Goal: Check status: Check status

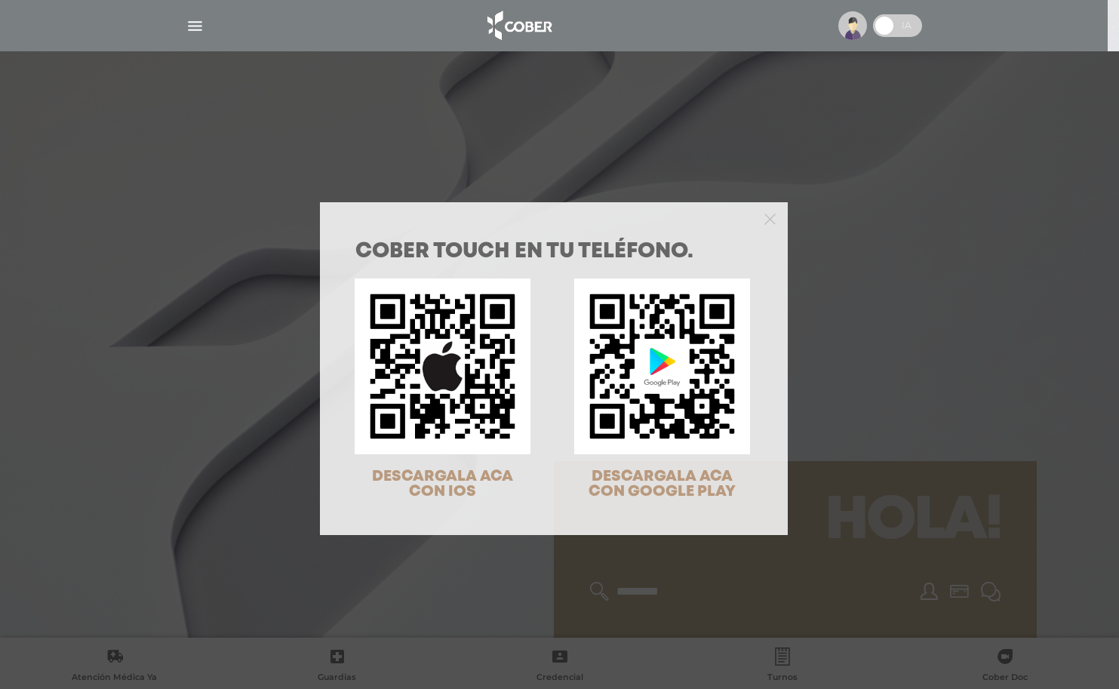
click at [912, 230] on div "COBER TOUCH en tu teléfono. DESCARGALA ACA CON IOS DESCARGALA ACA CON GOOGLE PL…" at bounding box center [559, 344] width 1119 height 689
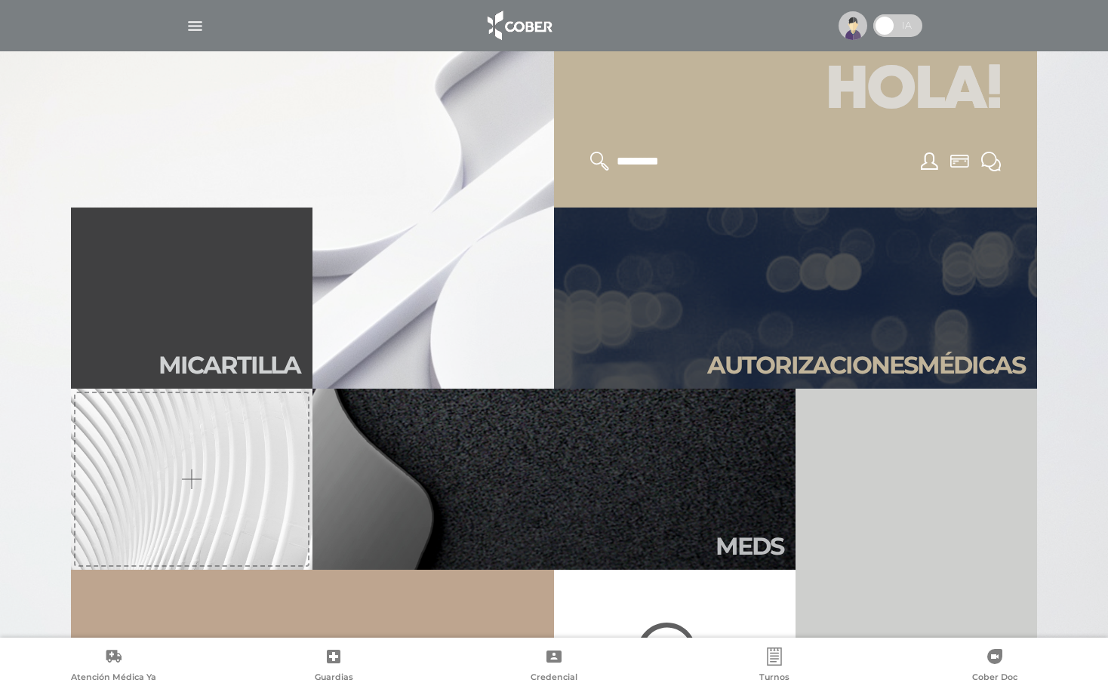
scroll to position [377, 0]
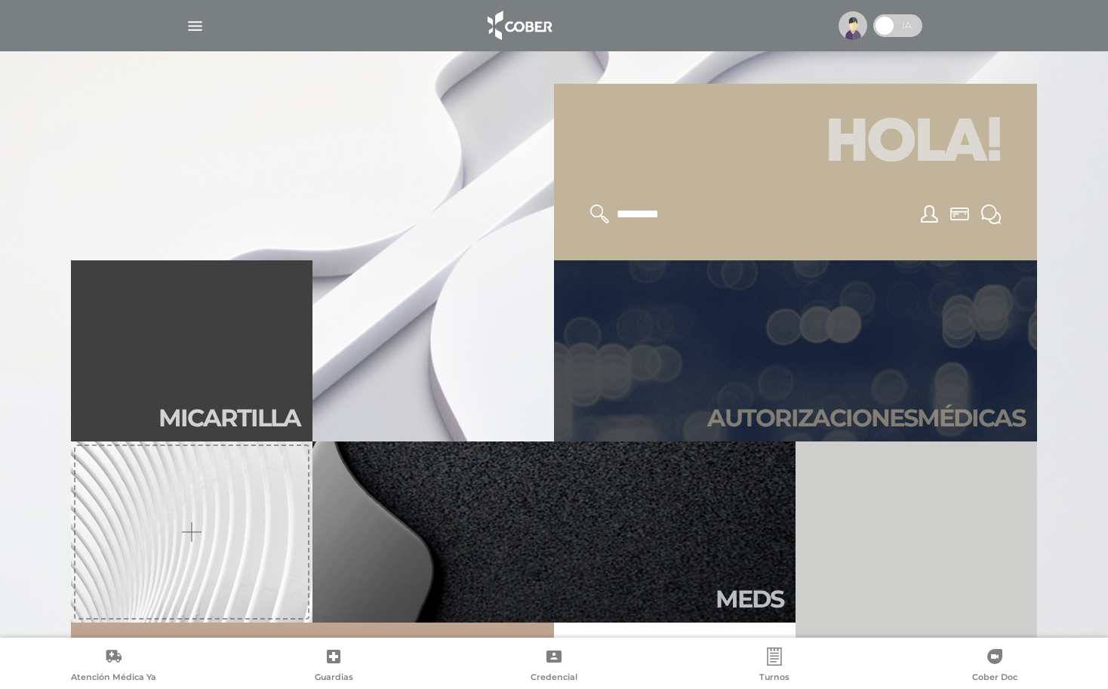
click at [912, 400] on link "Autori zaciones médicas" at bounding box center [795, 350] width 483 height 181
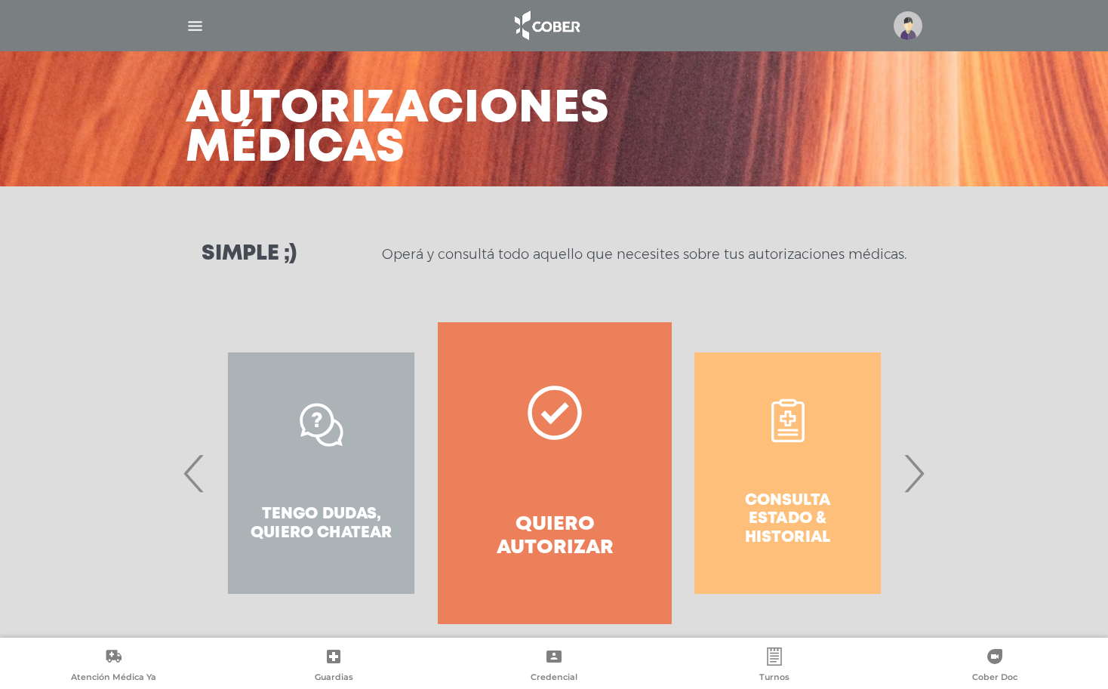
scroll to position [69, 0]
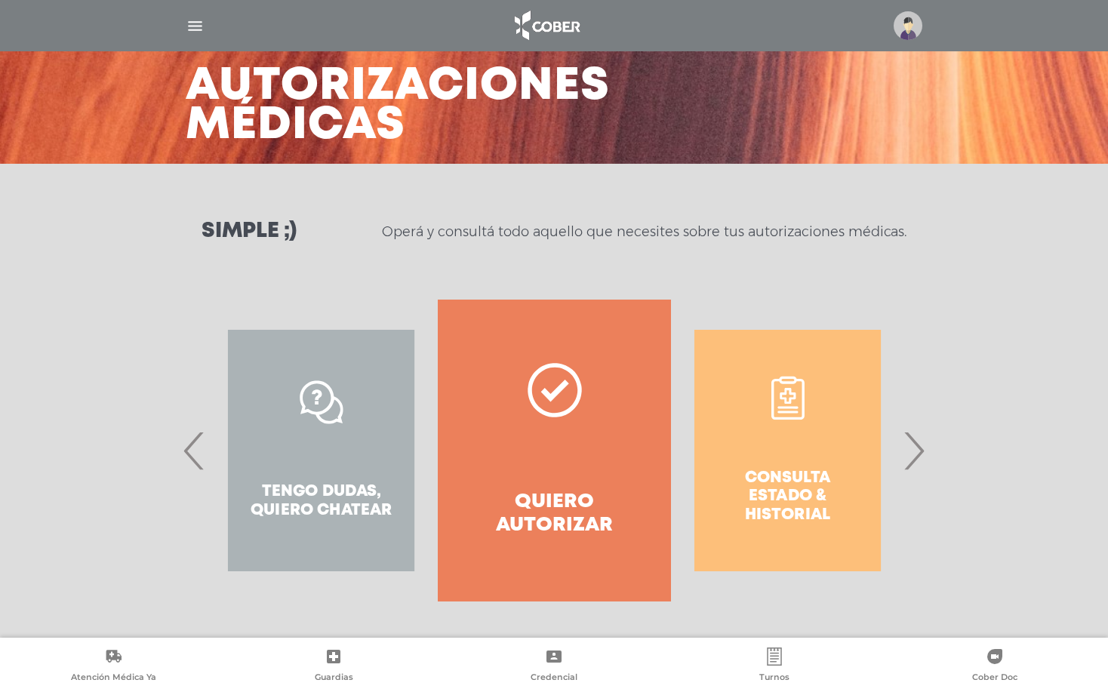
click at [920, 454] on span "›" at bounding box center [913, 450] width 29 height 81
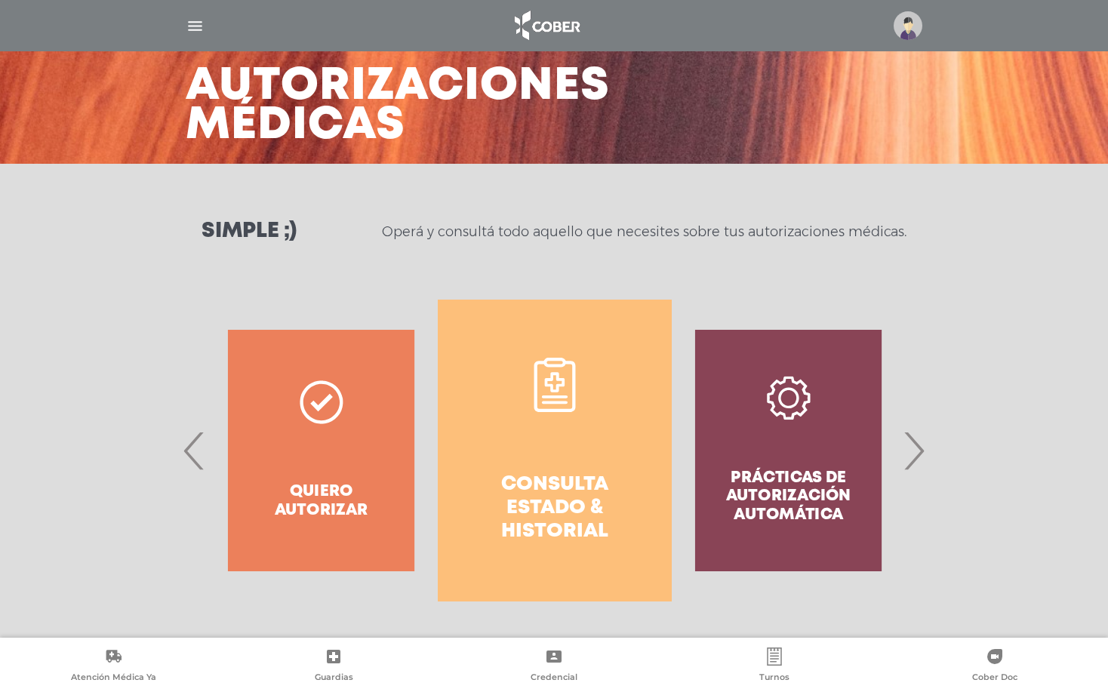
click at [589, 486] on h4 "Consulta estado & historial" at bounding box center [554, 508] width 179 height 71
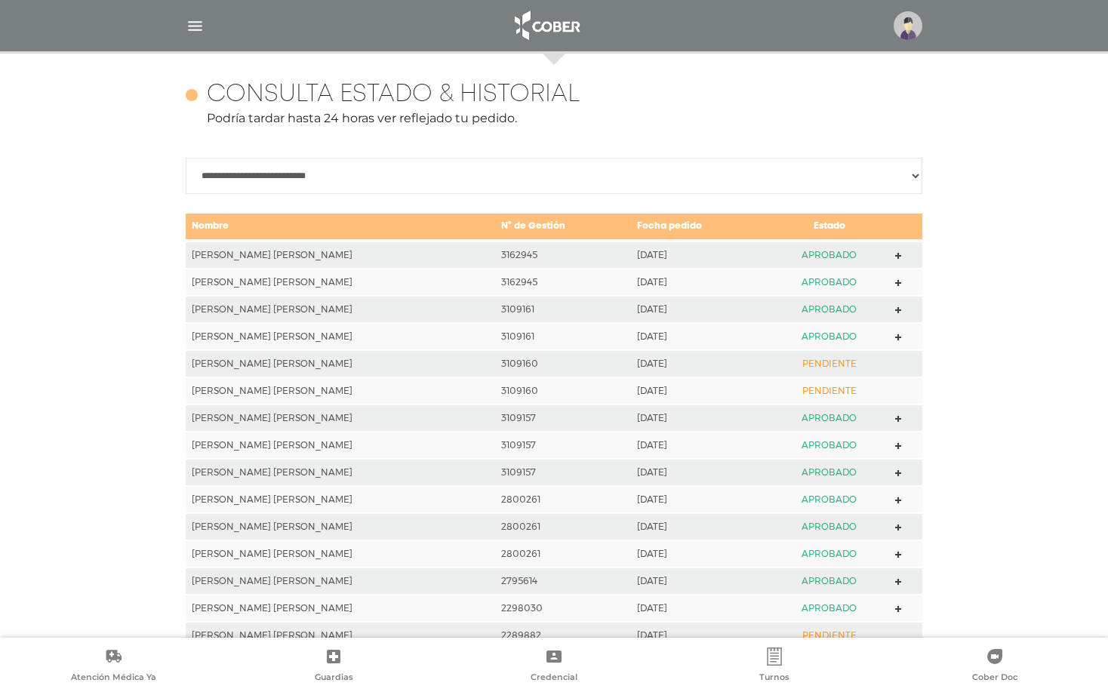
scroll to position [670, 0]
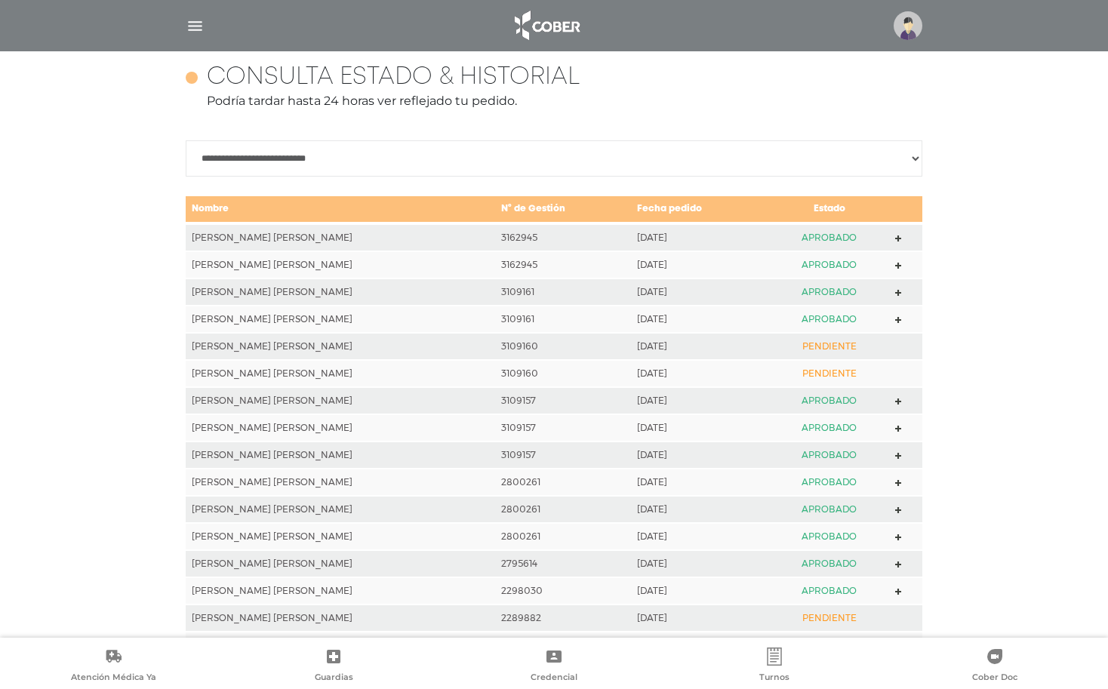
click at [895, 238] on polygon at bounding box center [898, 238] width 7 height 7
click at [896, 321] on polygon at bounding box center [898, 320] width 7 height 7
